Goal: Task Accomplishment & Management: Manage account settings

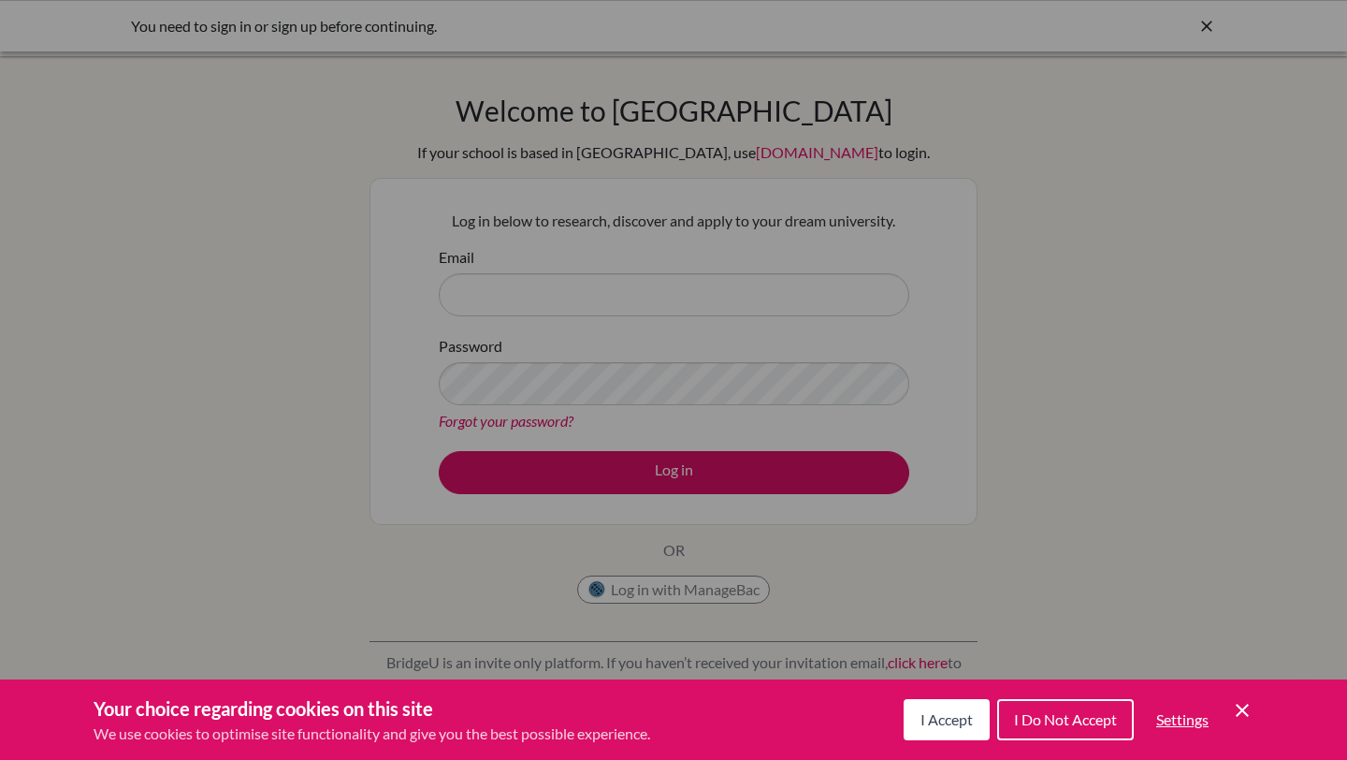
click at [926, 719] on span "I Accept" at bounding box center [947, 719] width 52 height 18
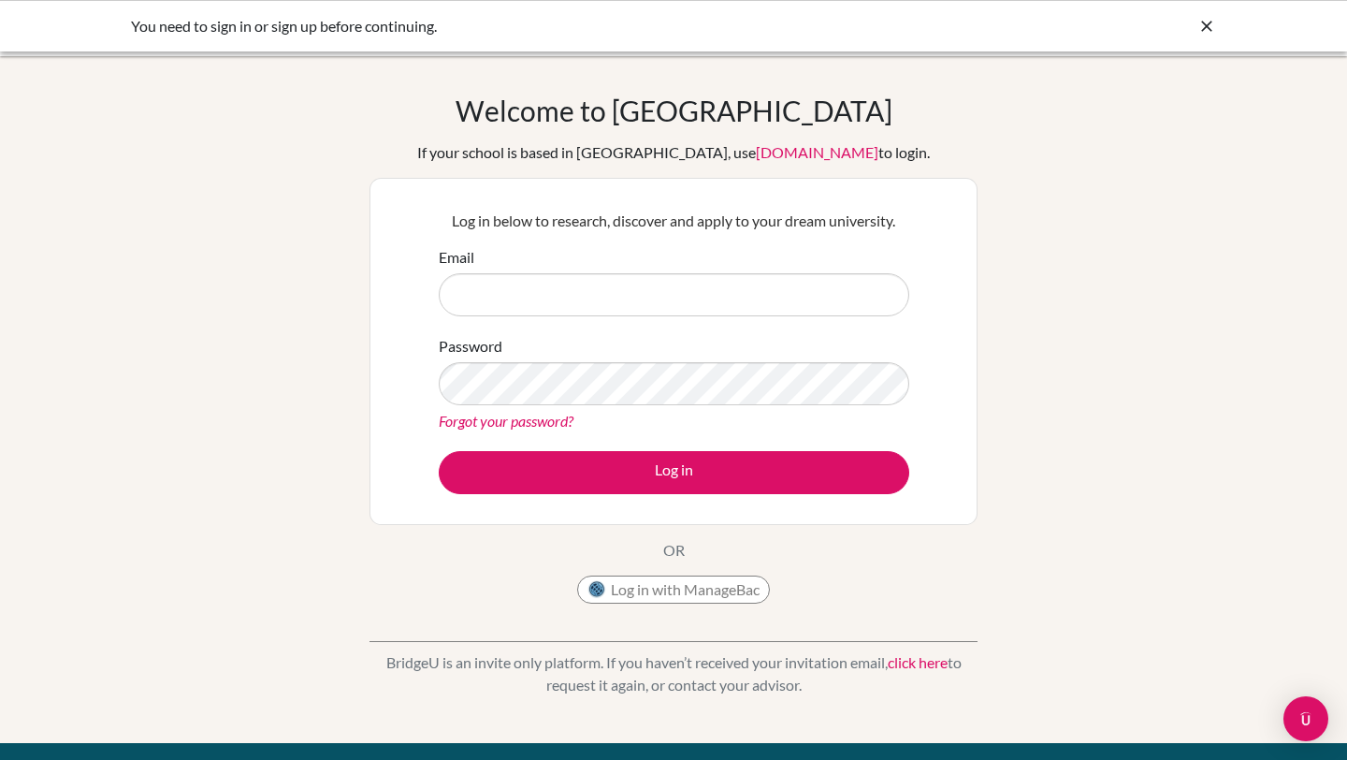
click at [774, 253] on div "Email" at bounding box center [674, 281] width 471 height 70
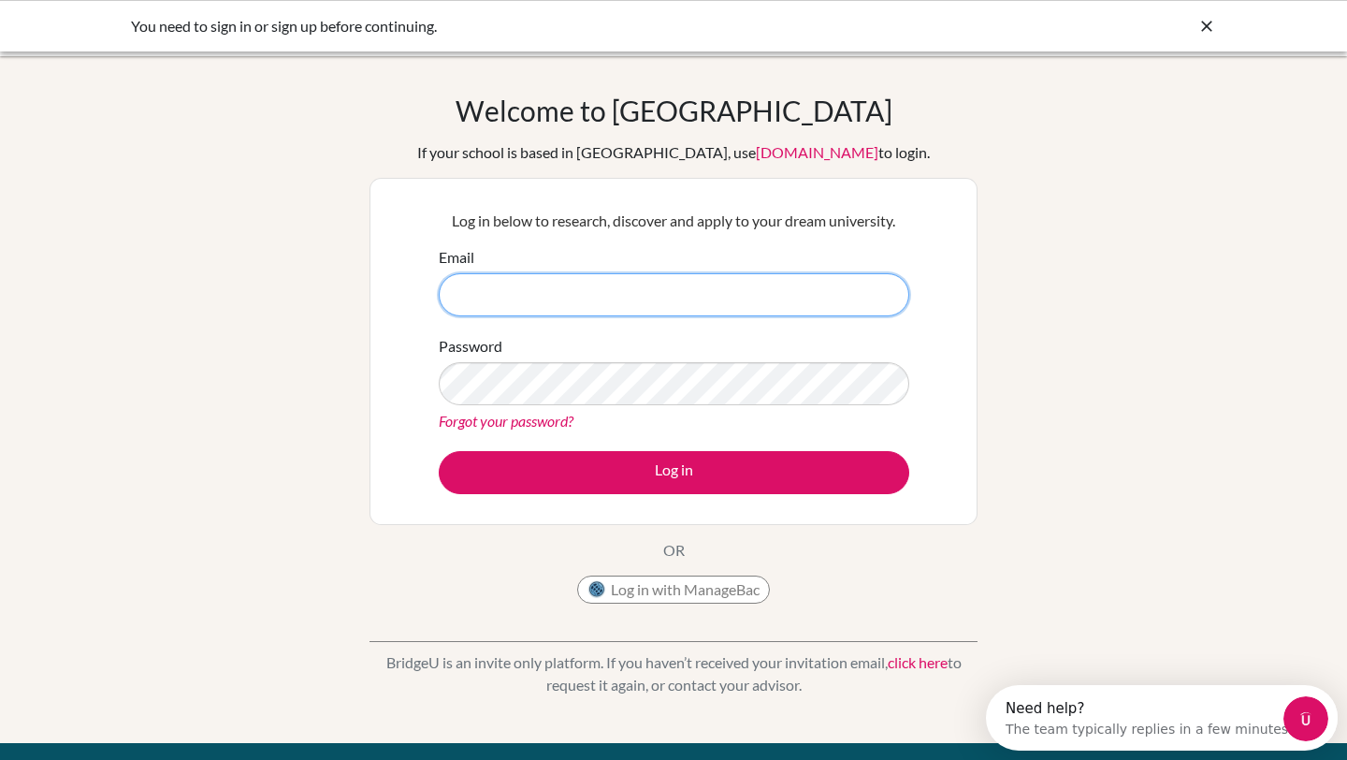
click at [638, 284] on input "Email" at bounding box center [674, 294] width 471 height 43
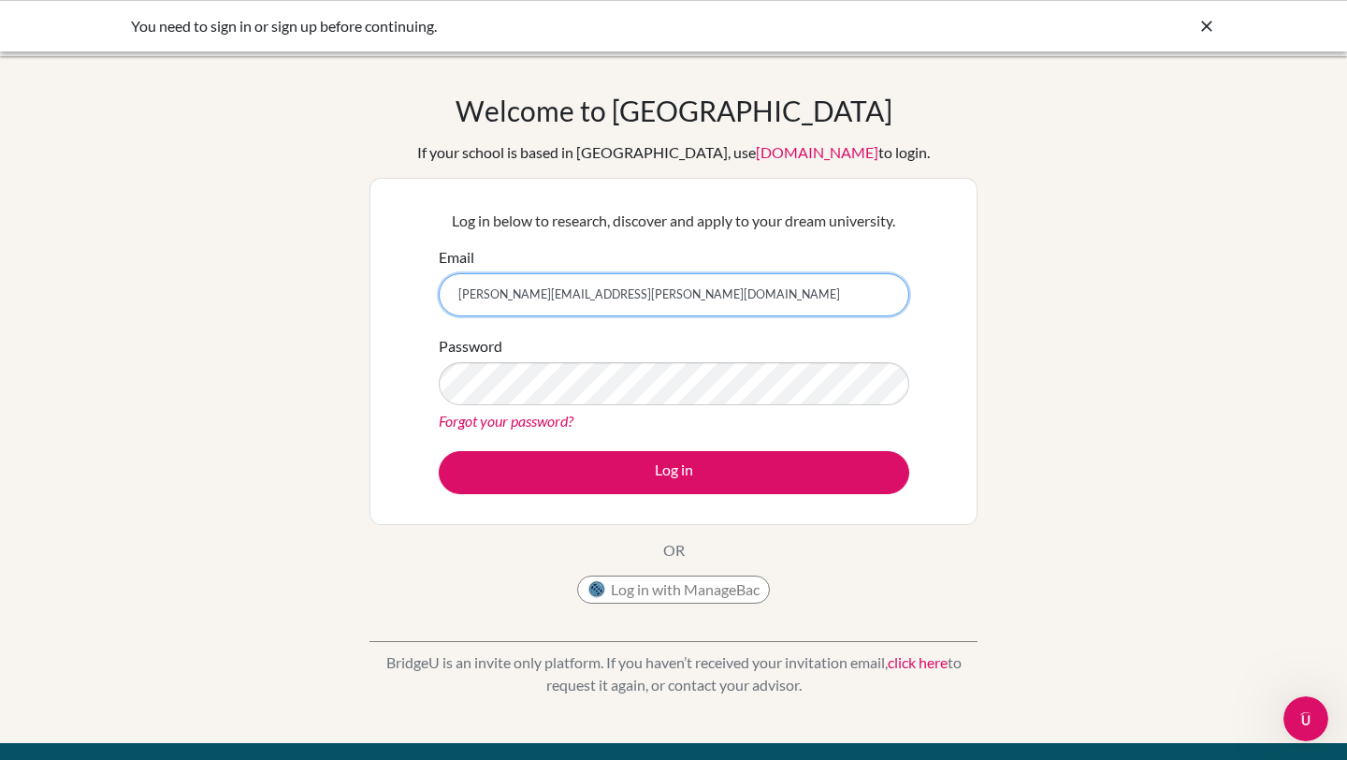
type input "[PERSON_NAME][EMAIL_ADDRESS][PERSON_NAME][DOMAIN_NAME]"
click at [242, 18] on div "You need to sign in or sign up before continuing." at bounding box center [533, 26] width 805 height 22
click at [667, 593] on button "Log in with ManageBac" at bounding box center [673, 589] width 193 height 28
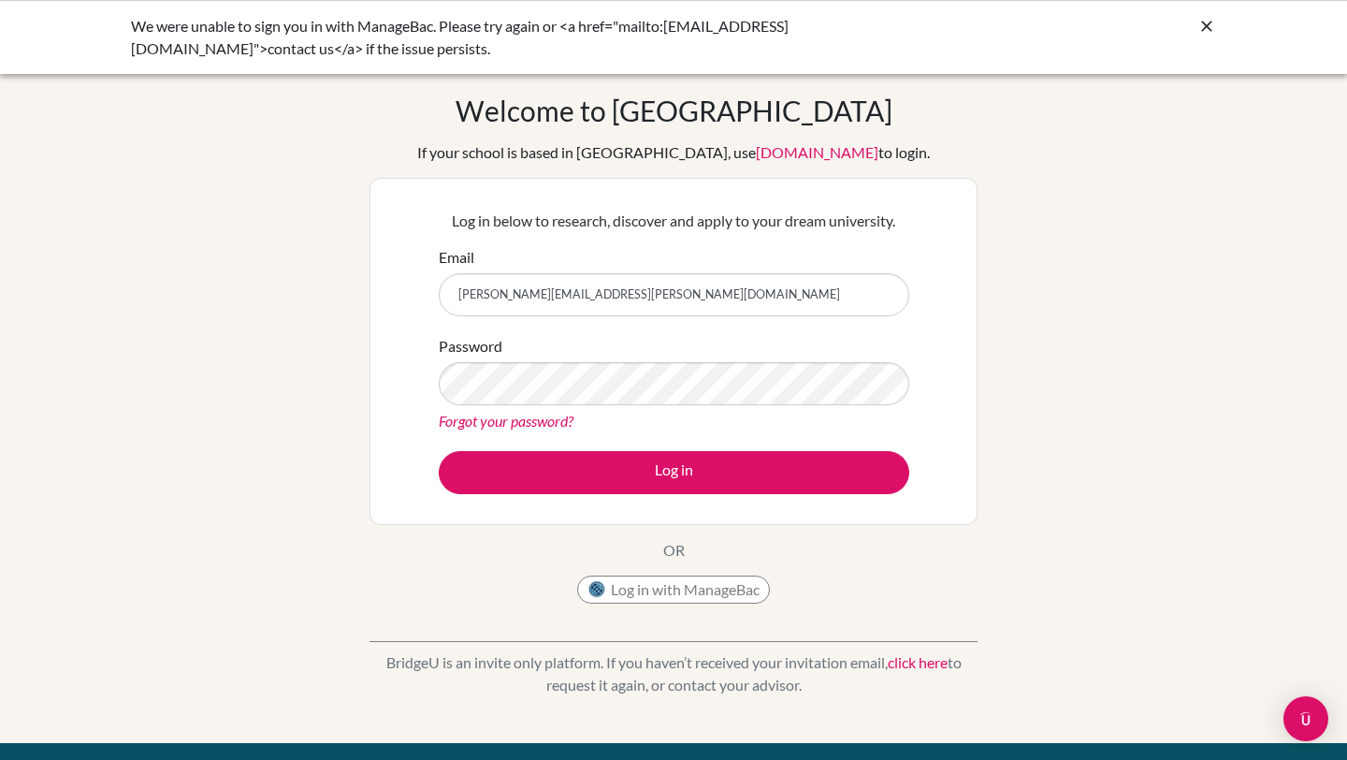
type input "[PERSON_NAME][EMAIL_ADDRESS][PERSON_NAME][DOMAIN_NAME]"
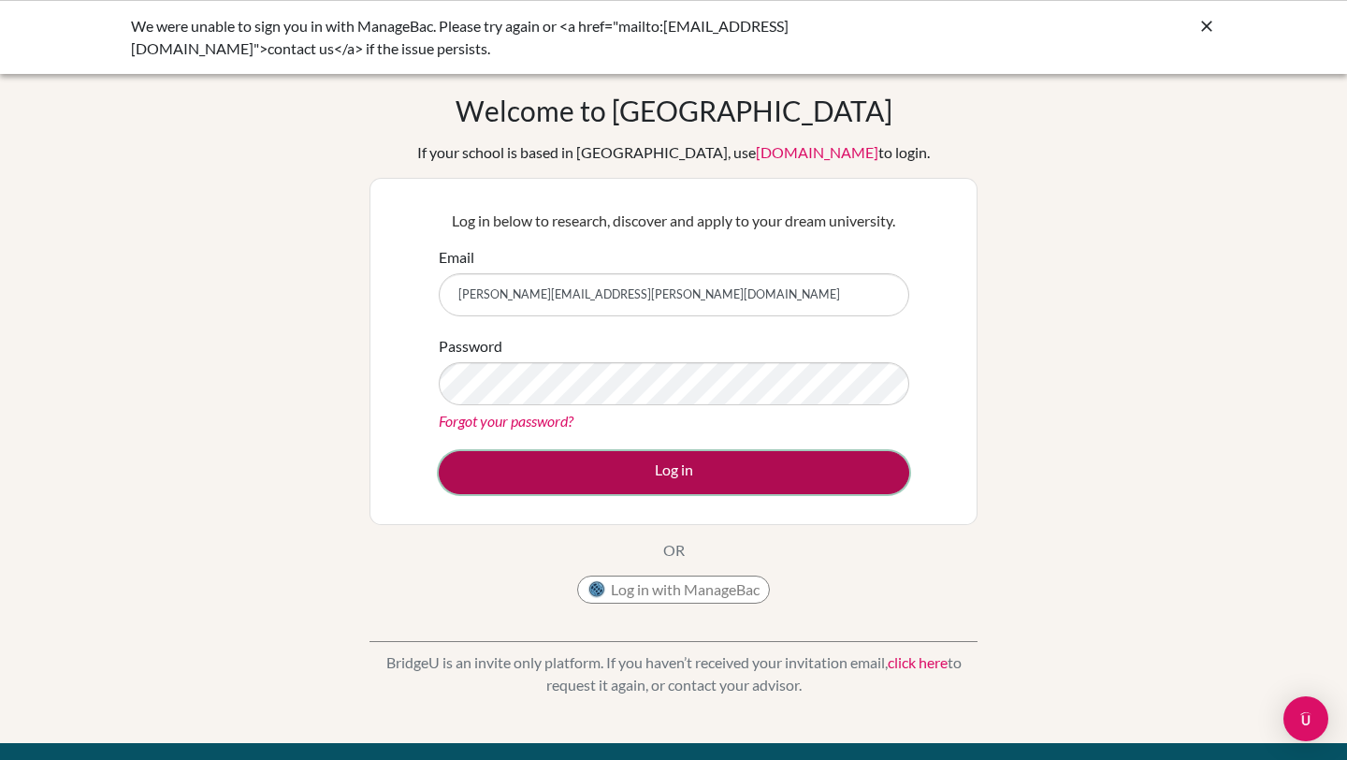
click at [457, 459] on button "Log in" at bounding box center [674, 472] width 471 height 43
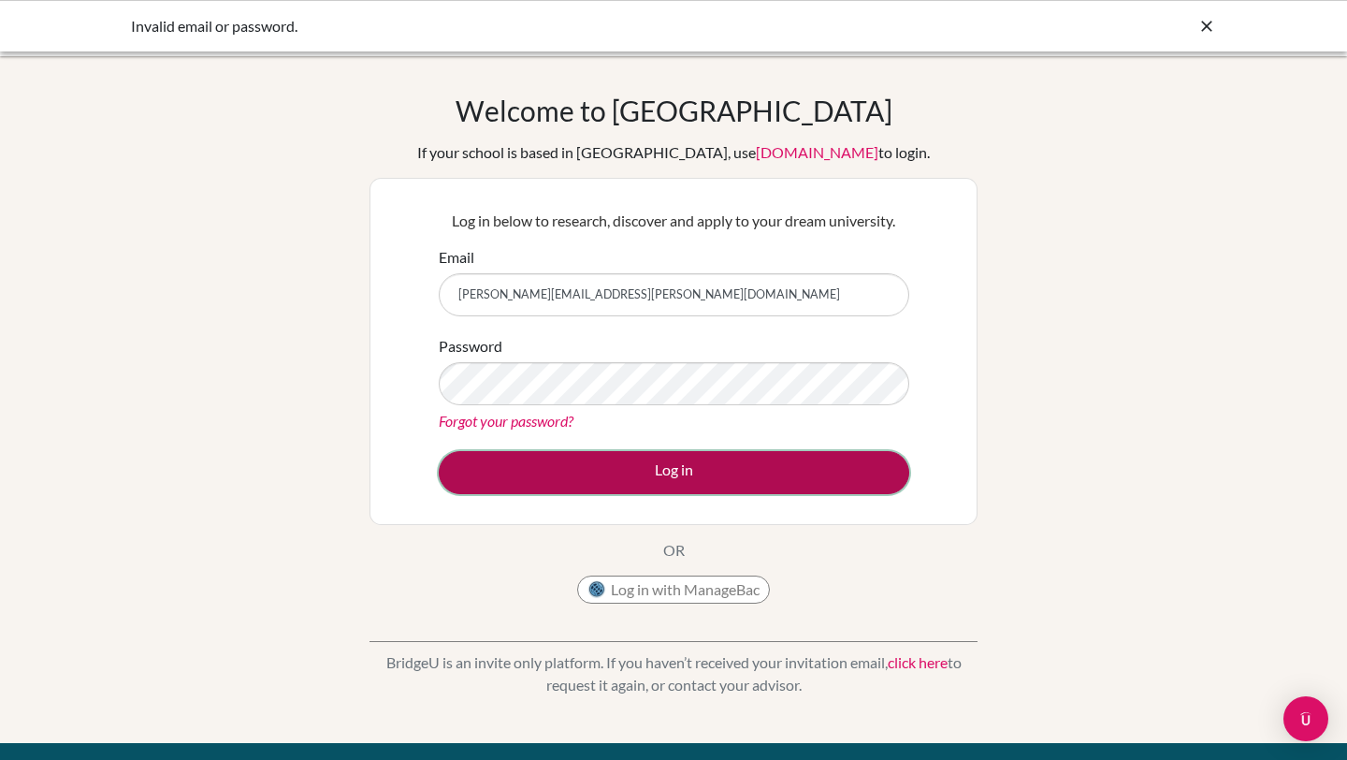
click at [617, 477] on button "Log in" at bounding box center [674, 472] width 471 height 43
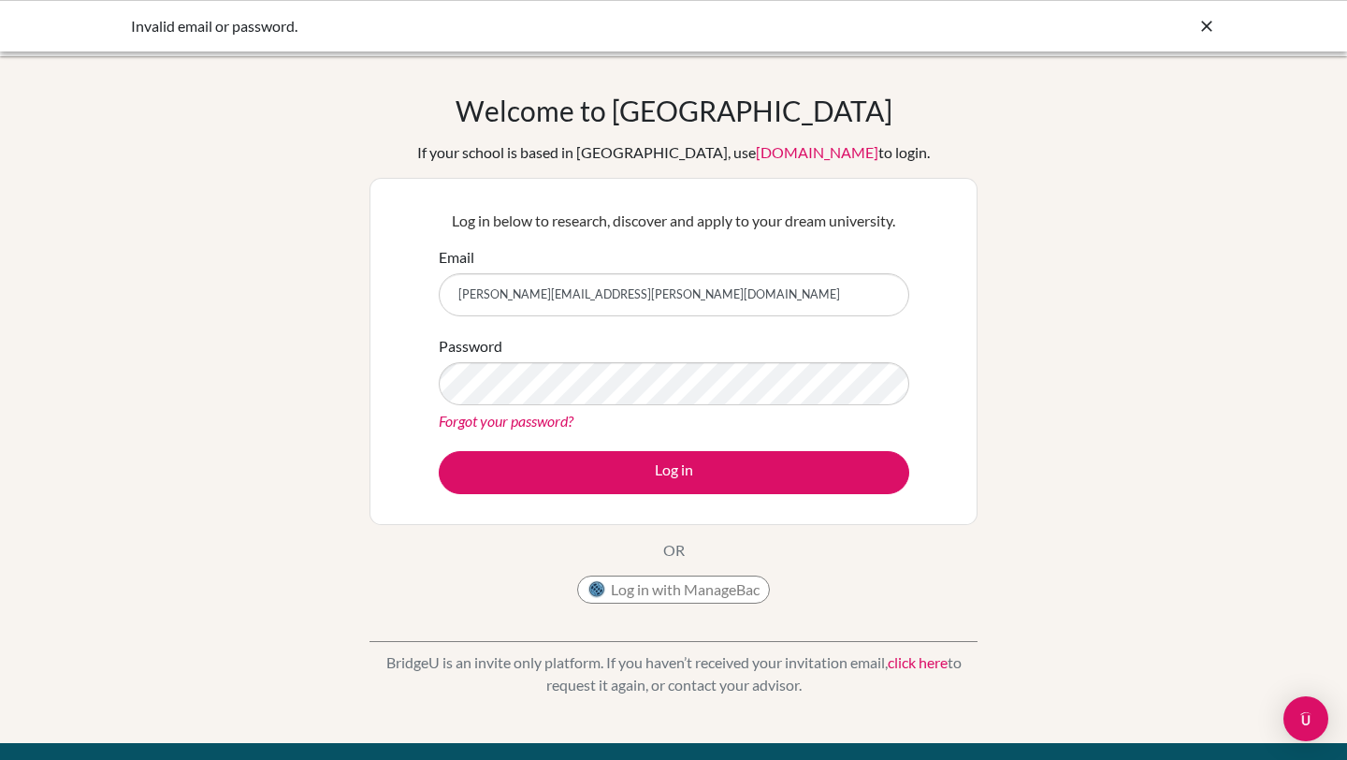
click at [813, 444] on form "Email ana.santos.2027@pupil.stfrancis.com.br Password Forgot your password? Log…" at bounding box center [674, 370] width 471 height 248
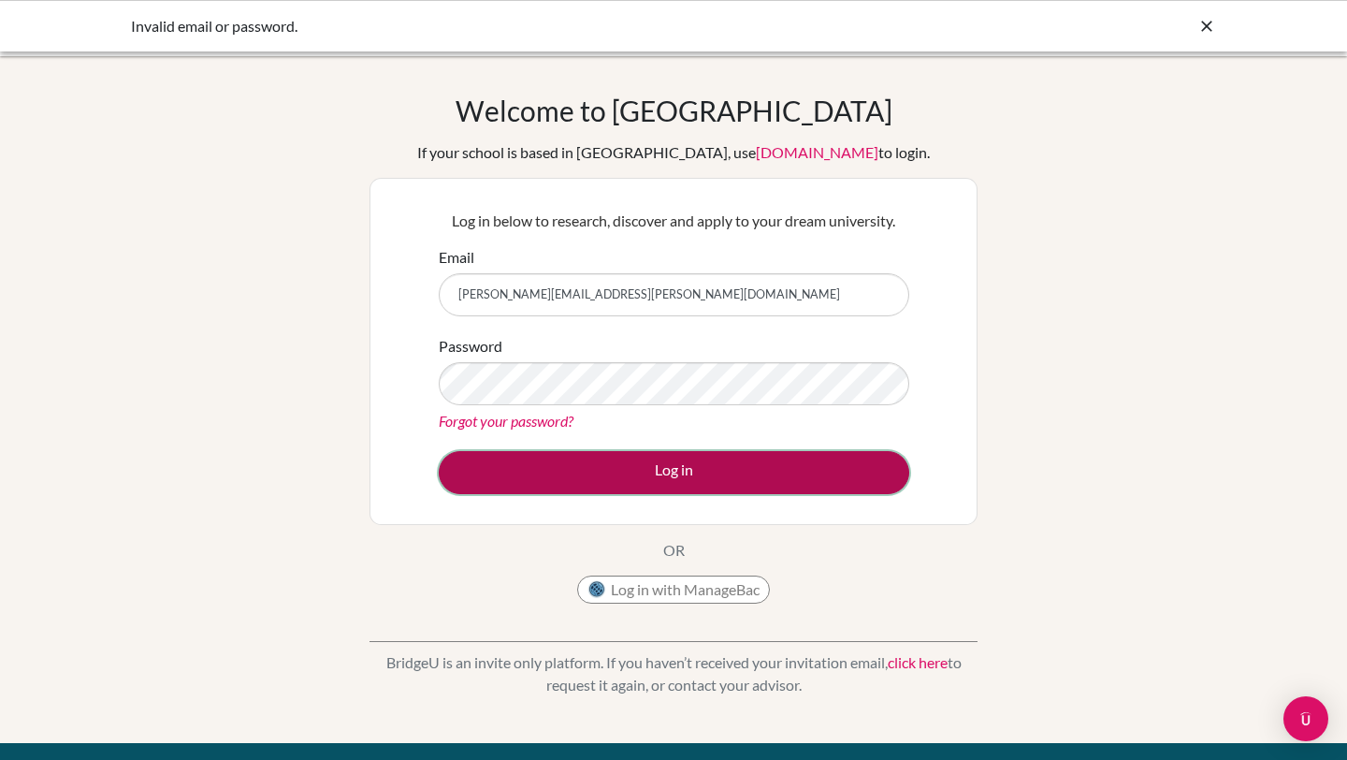
click at [813, 478] on button "Log in" at bounding box center [674, 472] width 471 height 43
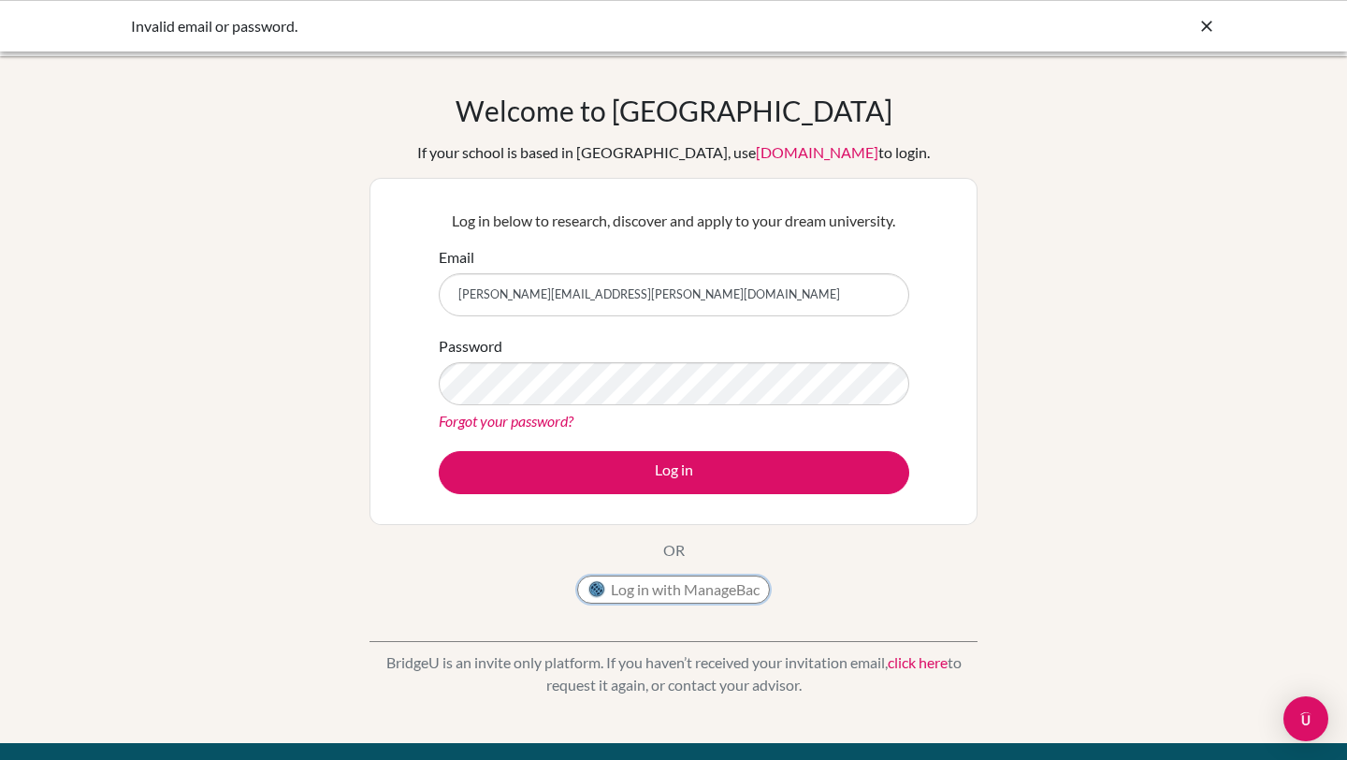
click at [655, 603] on div "Log in with ManageBac" at bounding box center [673, 593] width 193 height 37
click at [651, 599] on button "Log in with ManageBac" at bounding box center [673, 589] width 193 height 28
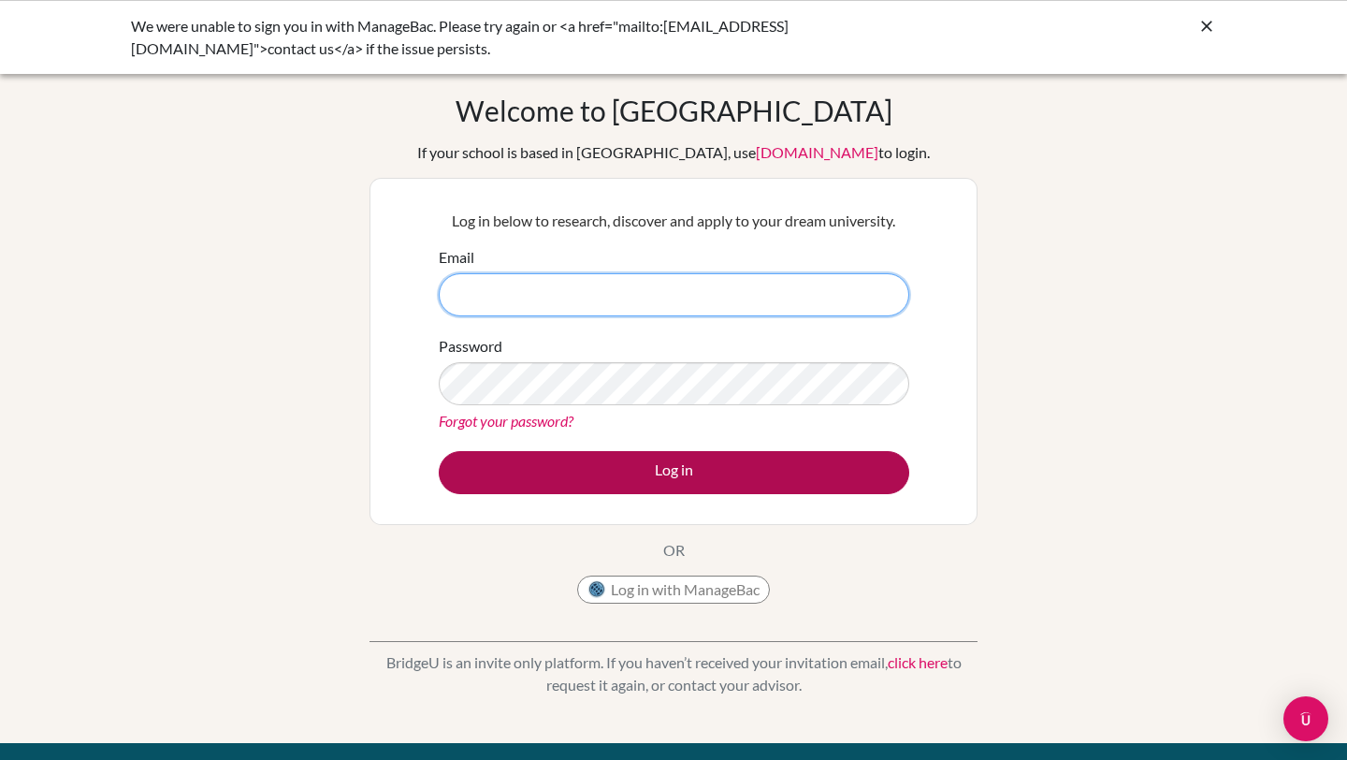
type input "[PERSON_NAME][EMAIL_ADDRESS][PERSON_NAME][DOMAIN_NAME]"
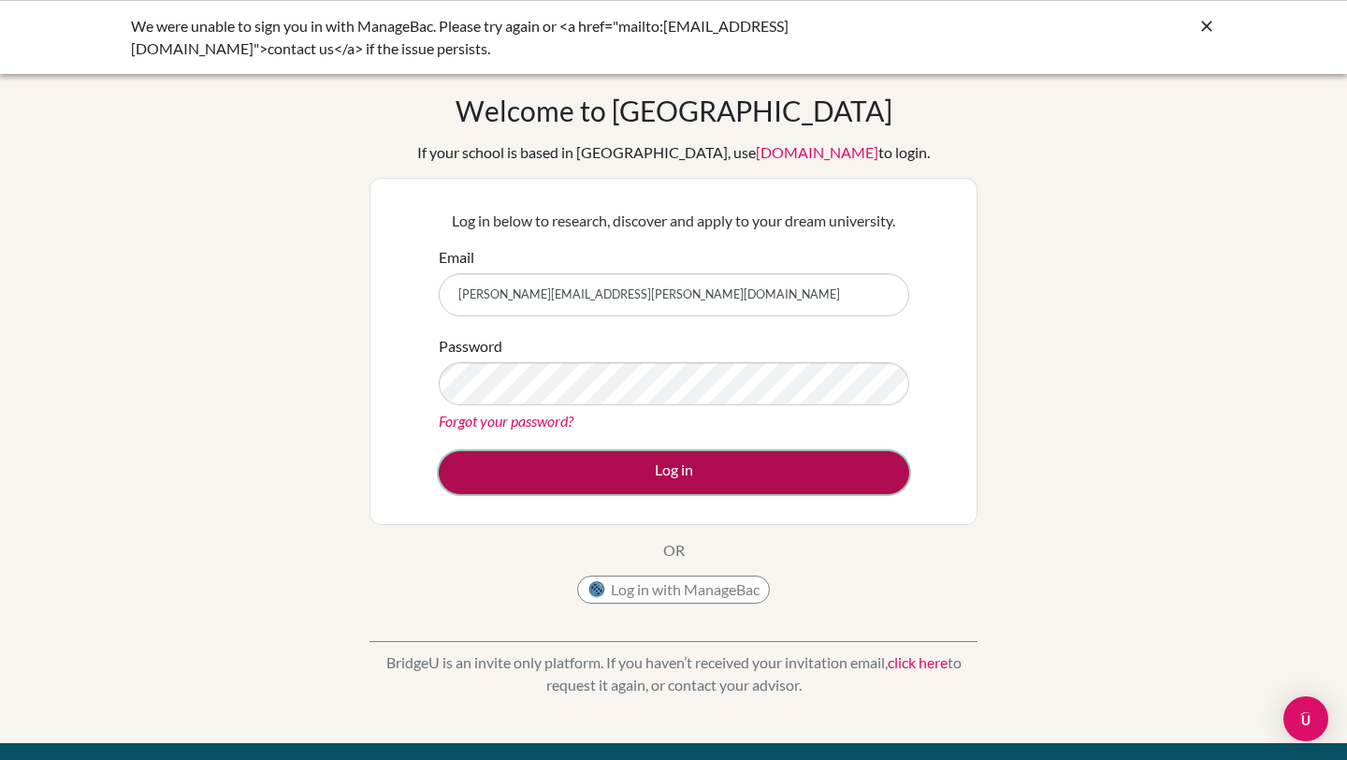
click at [632, 454] on button "Log in" at bounding box center [674, 472] width 471 height 43
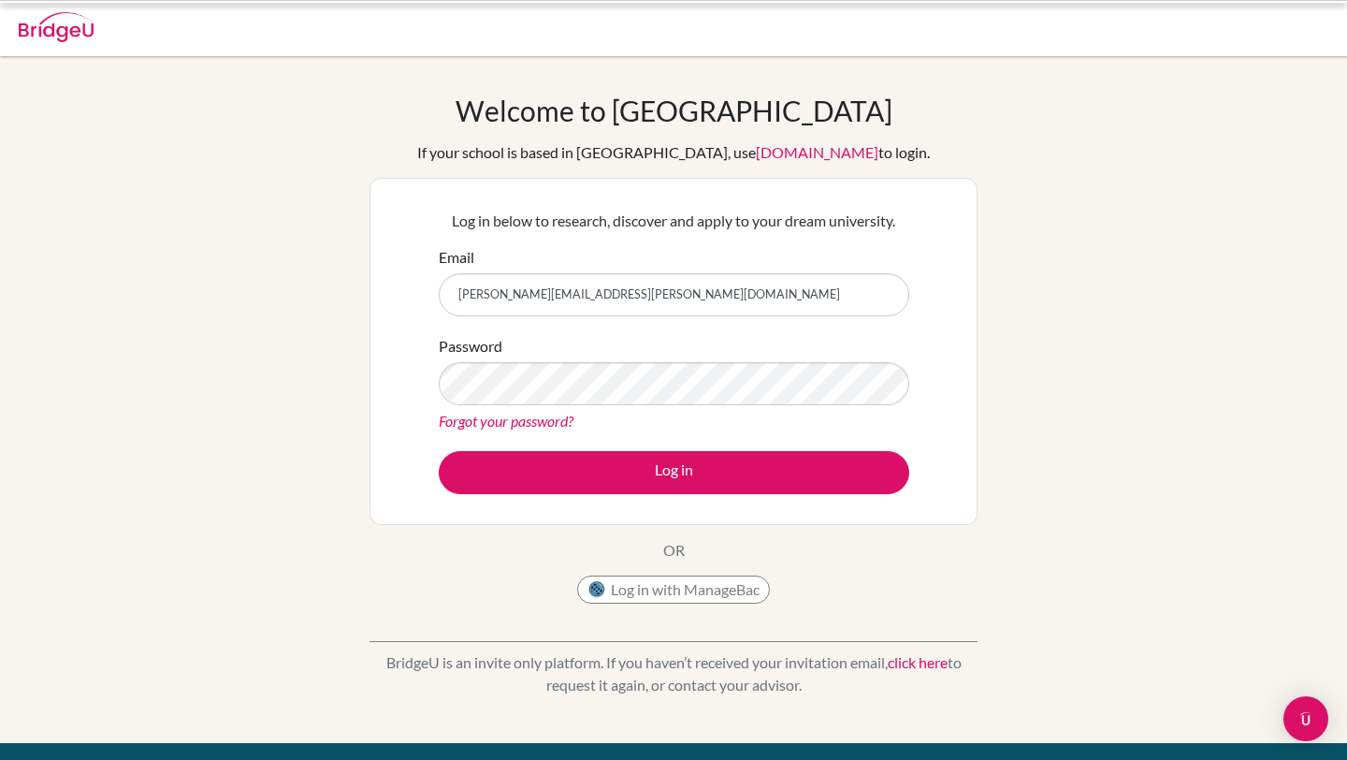
click at [633, 469] on button "Log in" at bounding box center [674, 472] width 471 height 43
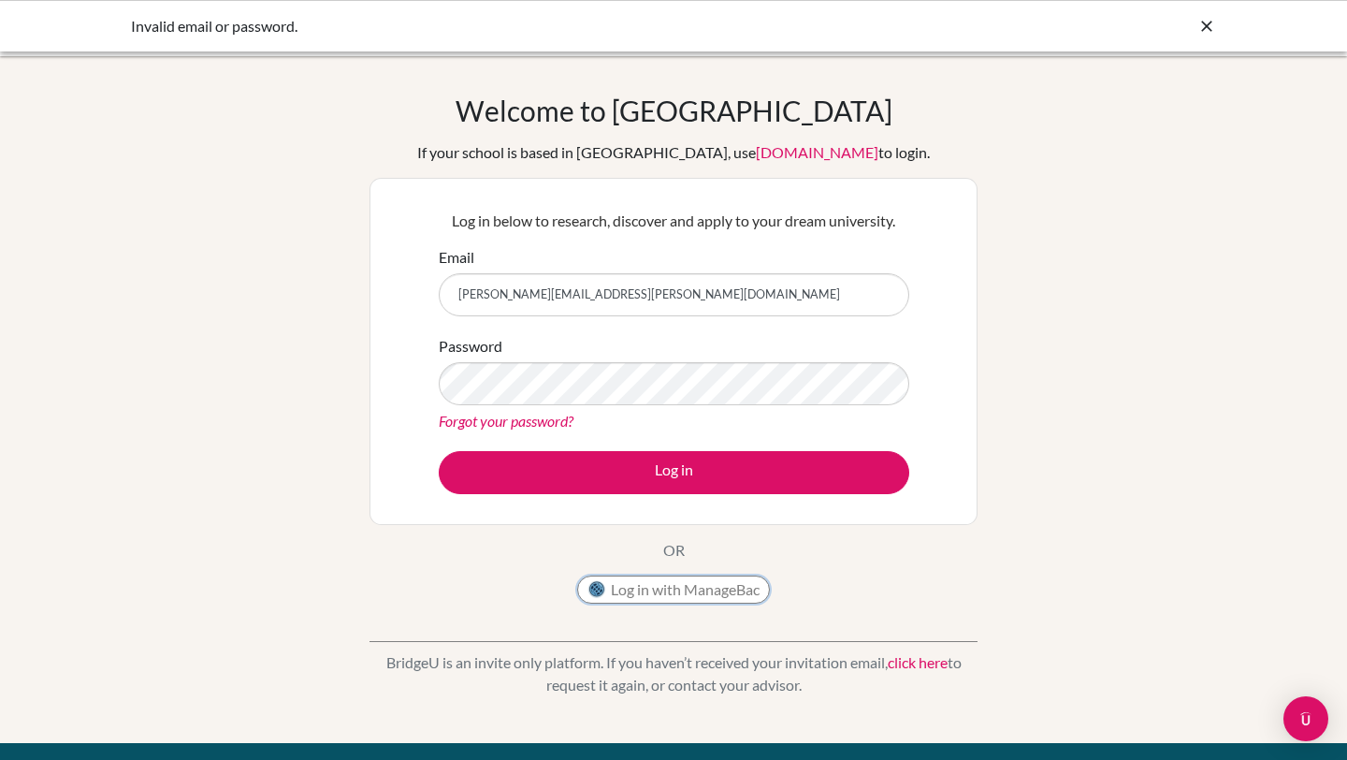
click at [607, 591] on button "Log in with ManageBac" at bounding box center [673, 589] width 193 height 28
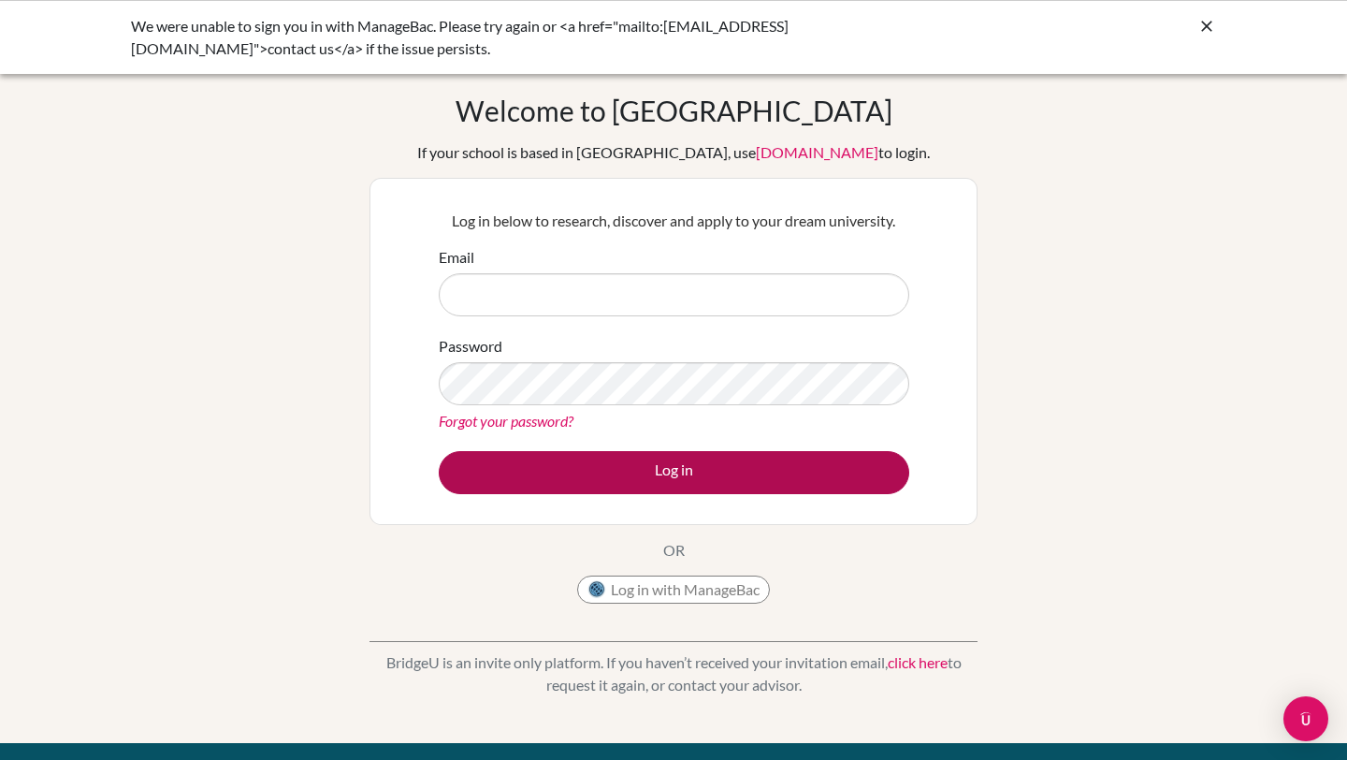
type input "[PERSON_NAME][EMAIL_ADDRESS][PERSON_NAME][DOMAIN_NAME]"
click at [629, 469] on button "Log in" at bounding box center [674, 472] width 471 height 43
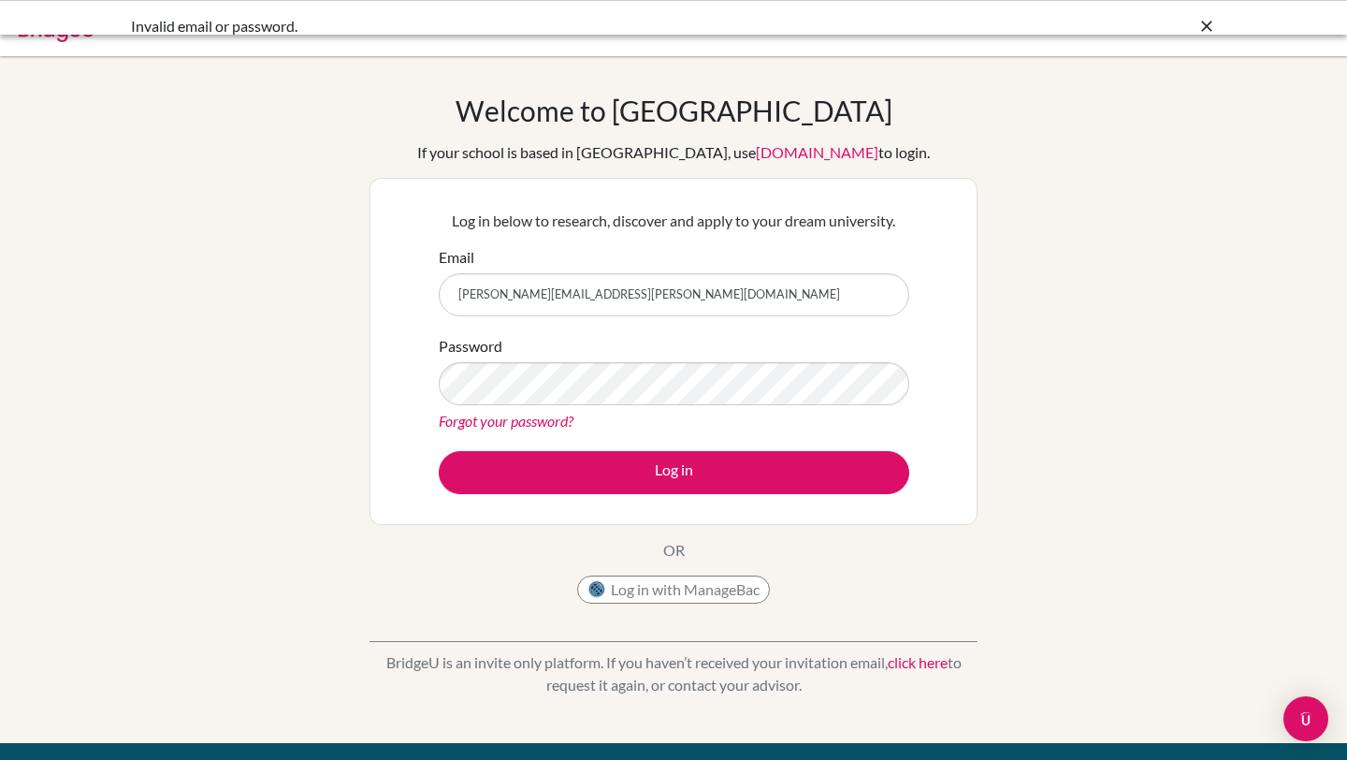
click at [629, 469] on button "Log in" at bounding box center [674, 472] width 471 height 43
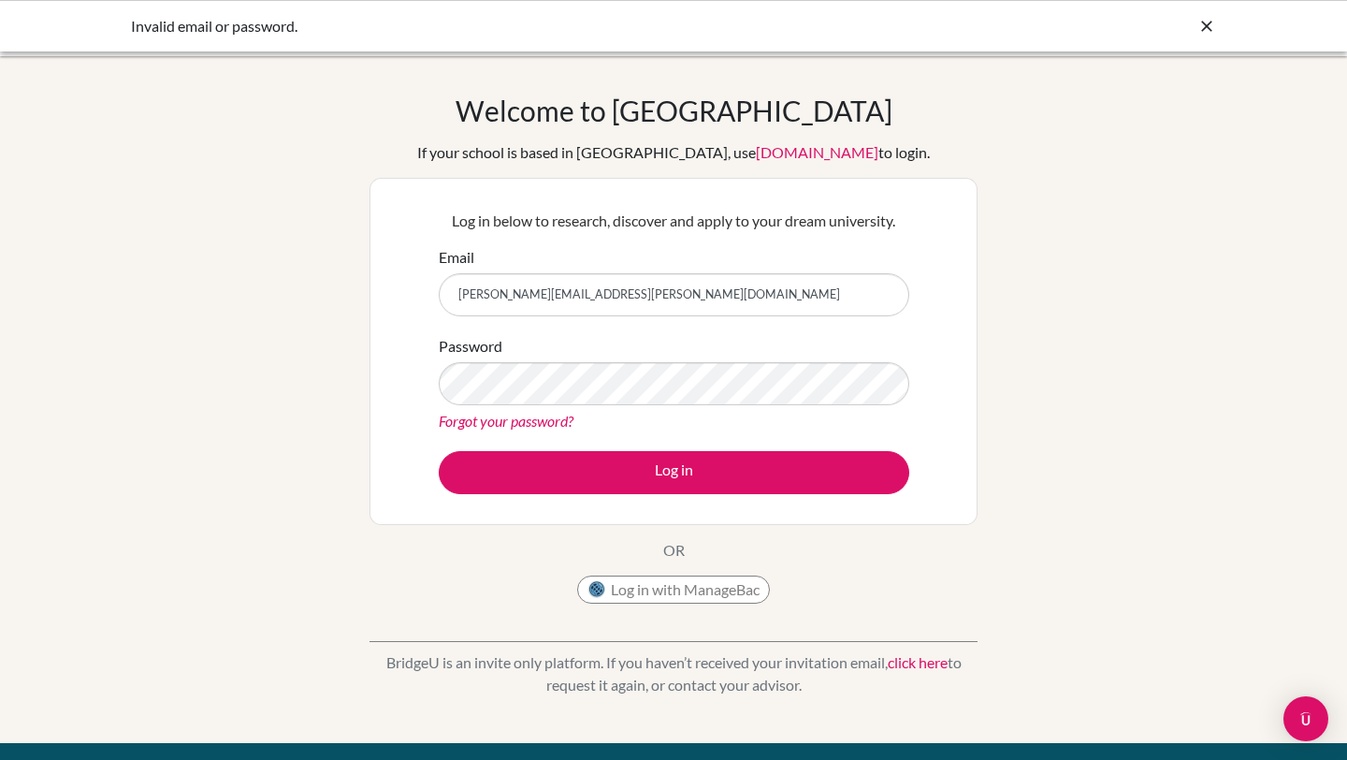
click at [530, 434] on form "Email [PERSON_NAME][EMAIL_ADDRESS][PERSON_NAME][DOMAIN_NAME] Password Forgot yo…" at bounding box center [674, 370] width 471 height 248
click at [529, 422] on link "Forgot your password?" at bounding box center [506, 421] width 135 height 18
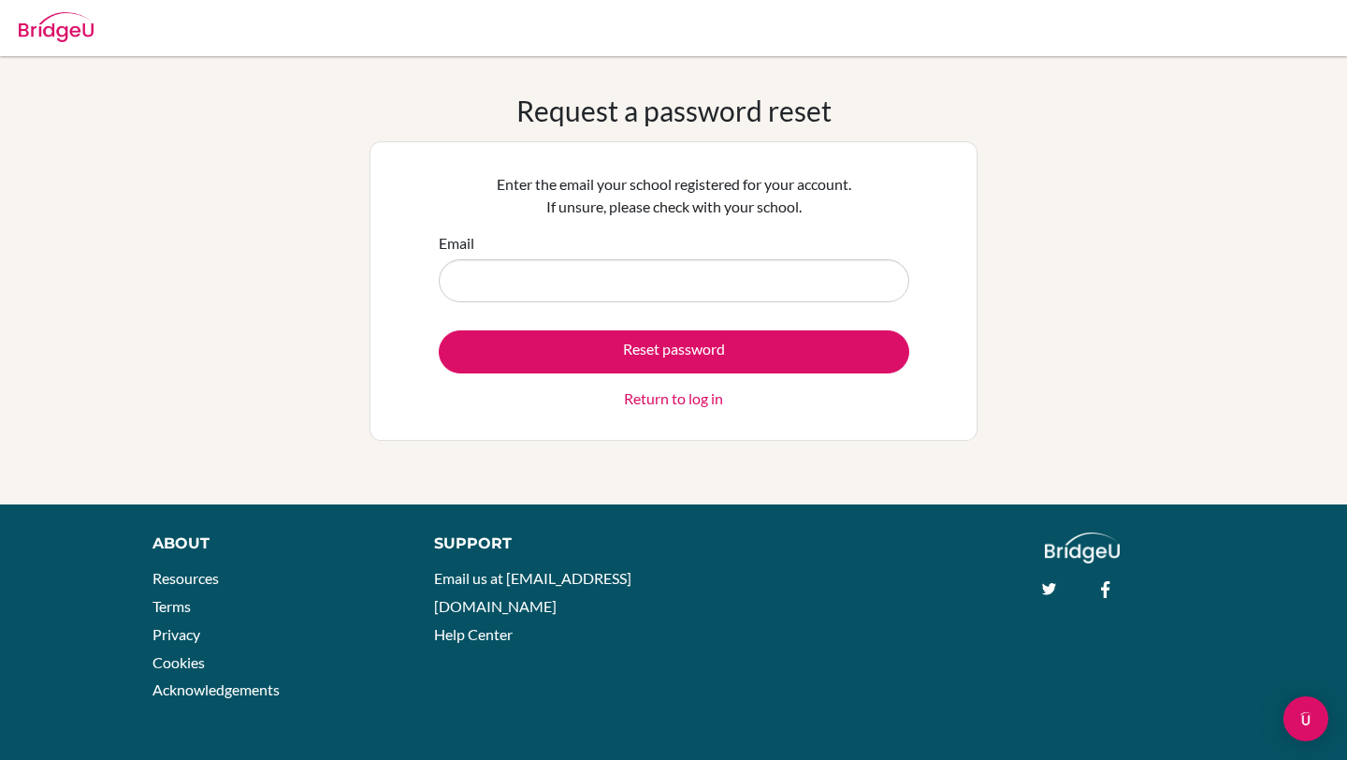
type input "ana.santos.2027@pupil.stfrancis.com.br"
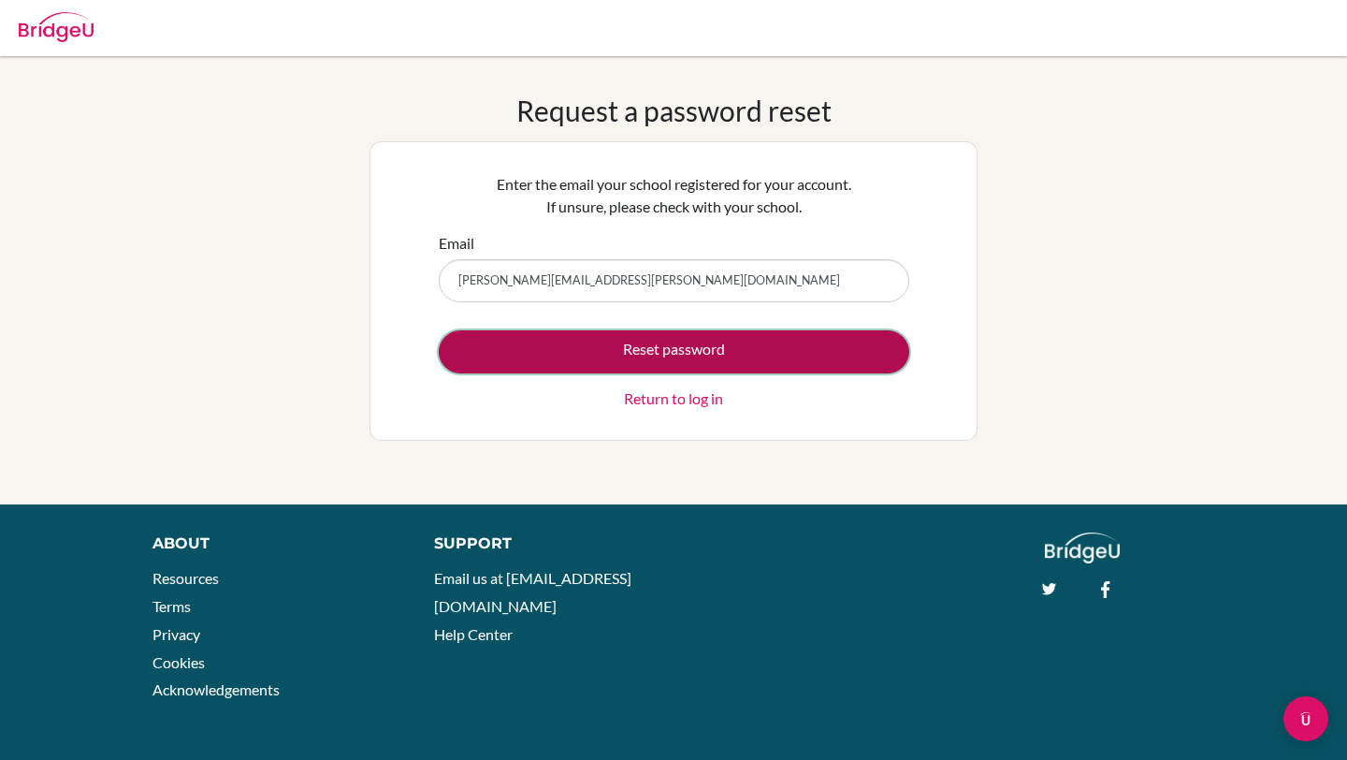
click at [675, 348] on button "Reset password" at bounding box center [674, 351] width 471 height 43
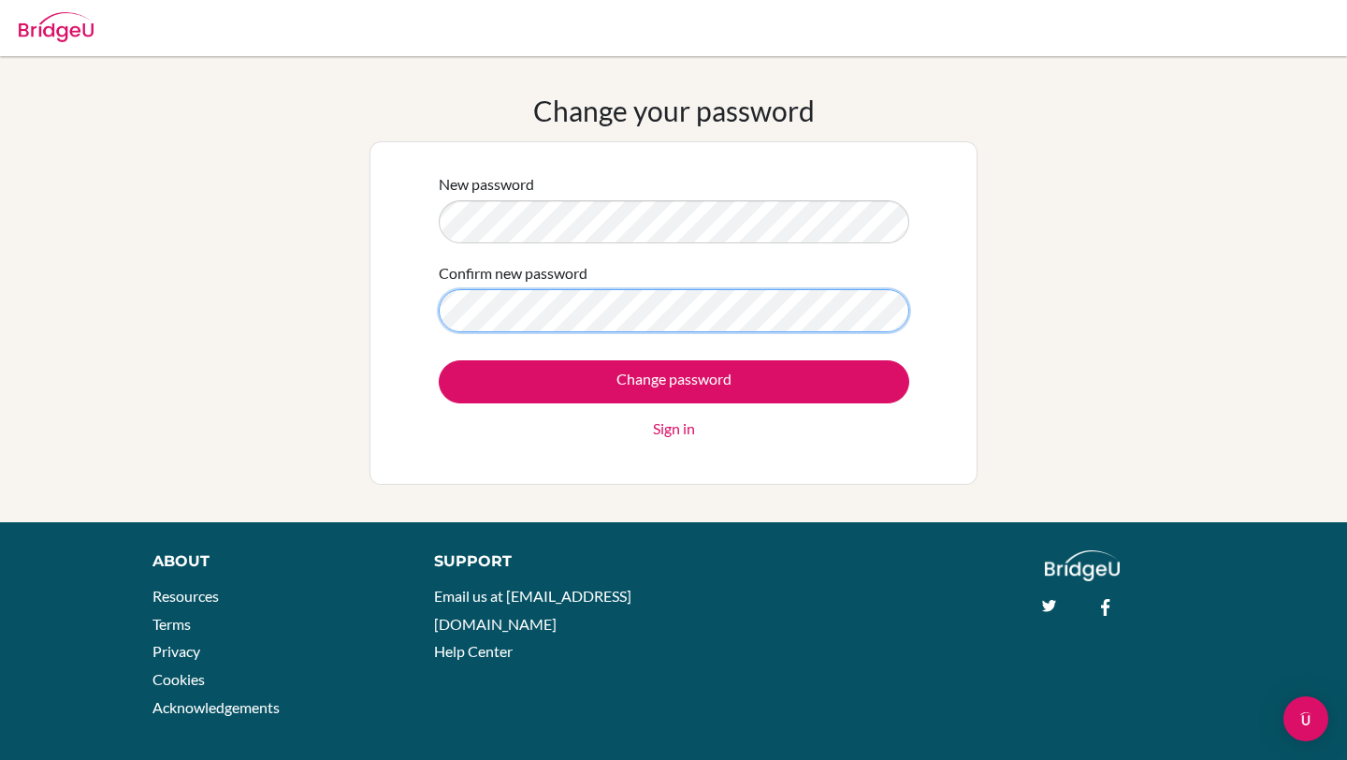
click at [387, 307] on div "New password Confirm new password Change password Sign in" at bounding box center [674, 312] width 608 height 343
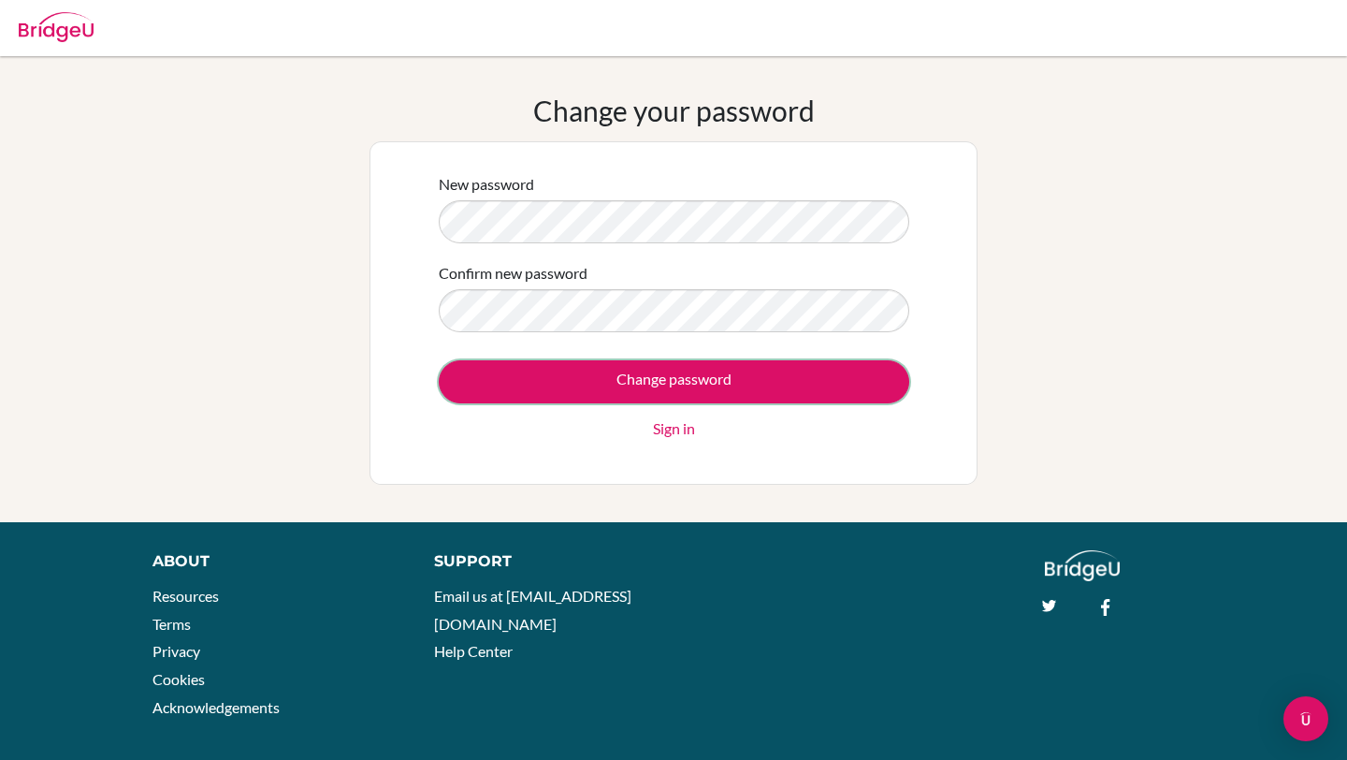
click at [489, 378] on input "Change password" at bounding box center [674, 381] width 471 height 43
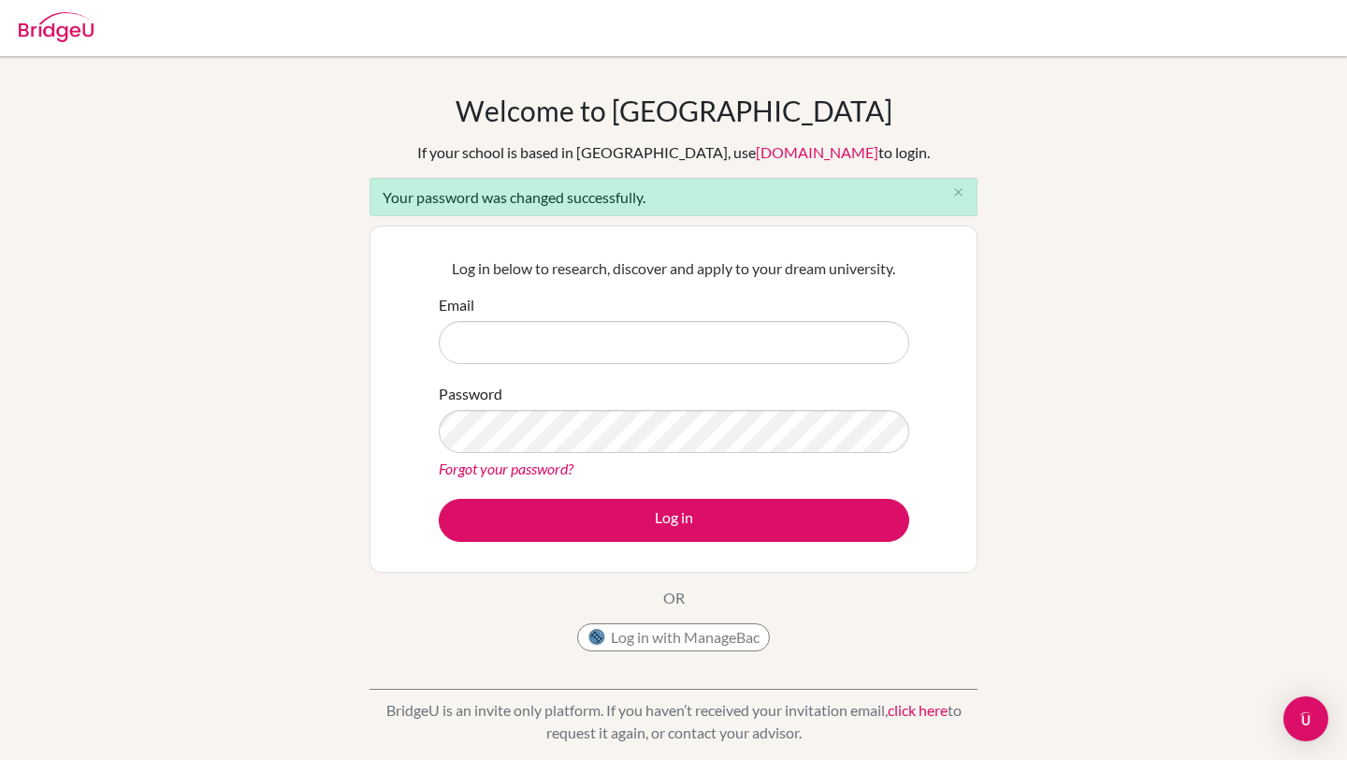
type input "[PERSON_NAME][EMAIL_ADDRESS][PERSON_NAME][DOMAIN_NAME]"
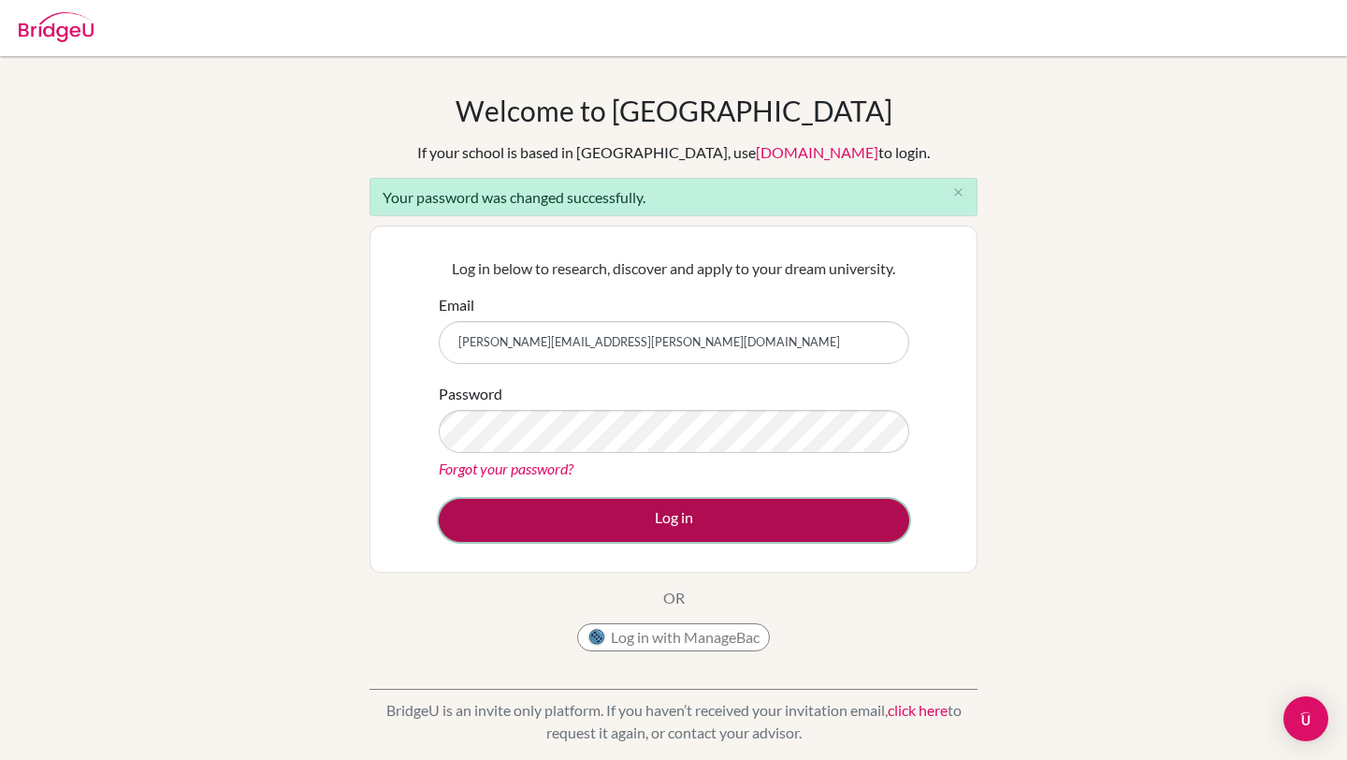
click at [489, 511] on button "Log in" at bounding box center [674, 520] width 471 height 43
